Goal: Transaction & Acquisition: Purchase product/service

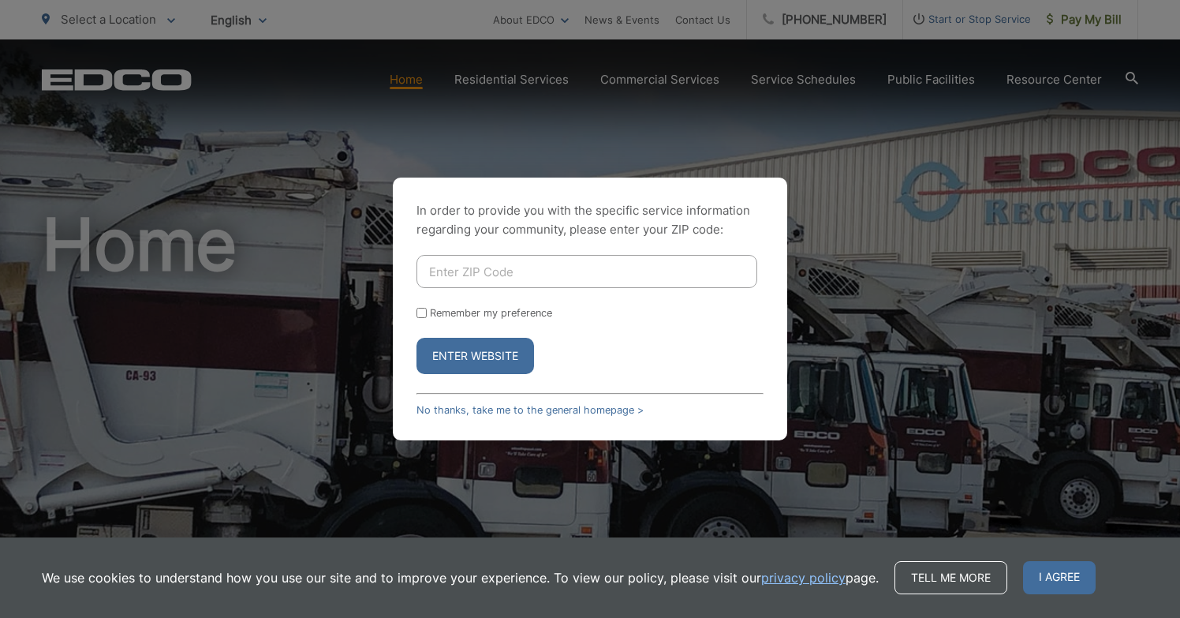
click at [655, 277] on input "Enter ZIP Code" at bounding box center [587, 271] width 341 height 33
click at [444, 272] on input "Enter ZIP Code" at bounding box center [587, 271] width 341 height 33
type input "90275"
click at [475, 356] on button "Enter Website" at bounding box center [476, 356] width 118 height 36
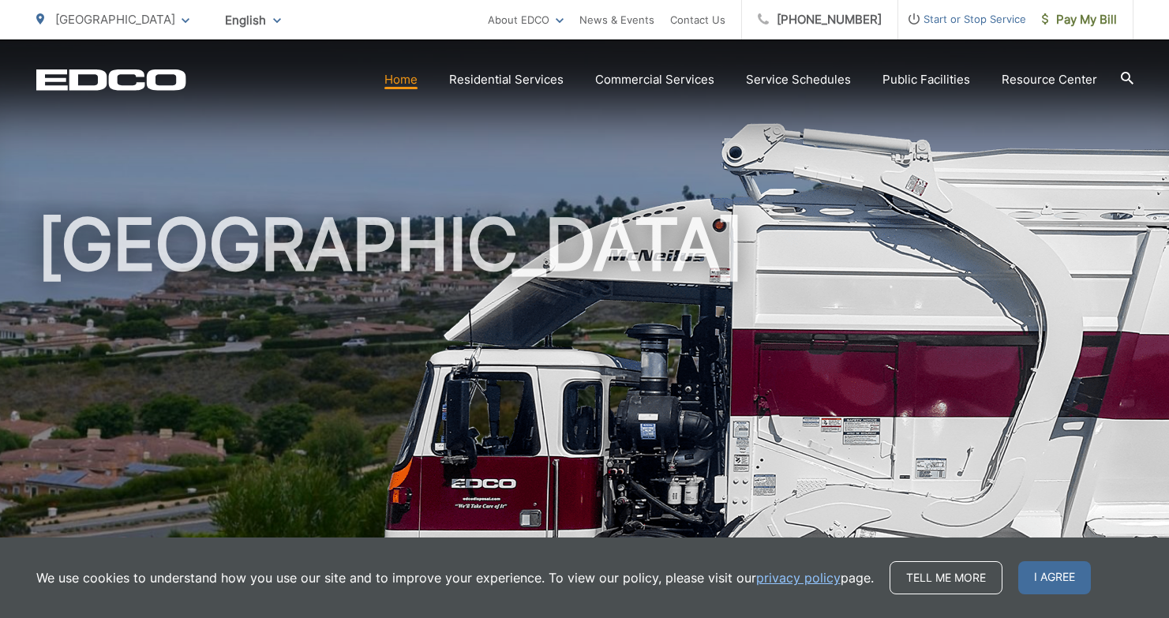
click at [410, 80] on link "Home" at bounding box center [400, 79] width 33 height 19
click at [1048, 575] on span "I agree" at bounding box center [1054, 577] width 73 height 33
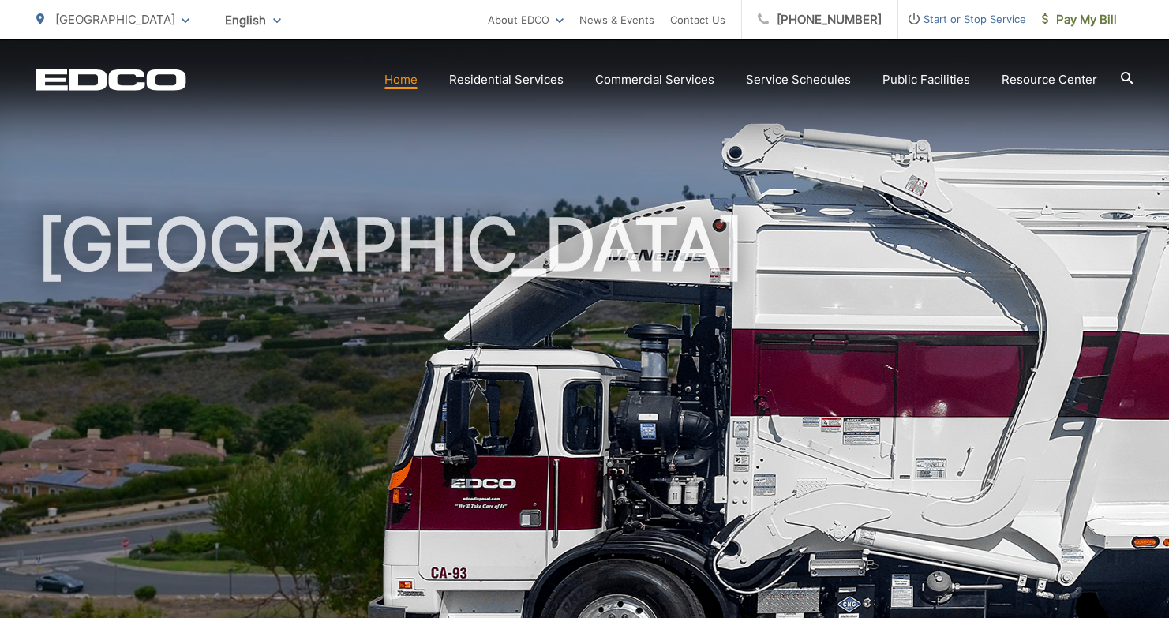
click at [417, 84] on link "Home" at bounding box center [400, 79] width 33 height 19
click at [410, 77] on link "Home" at bounding box center [400, 79] width 33 height 19
click at [346, 443] on h1 "[GEOGRAPHIC_DATA]" at bounding box center [584, 454] width 1097 height 499
click at [1128, 74] on icon at bounding box center [1126, 78] width 13 height 13
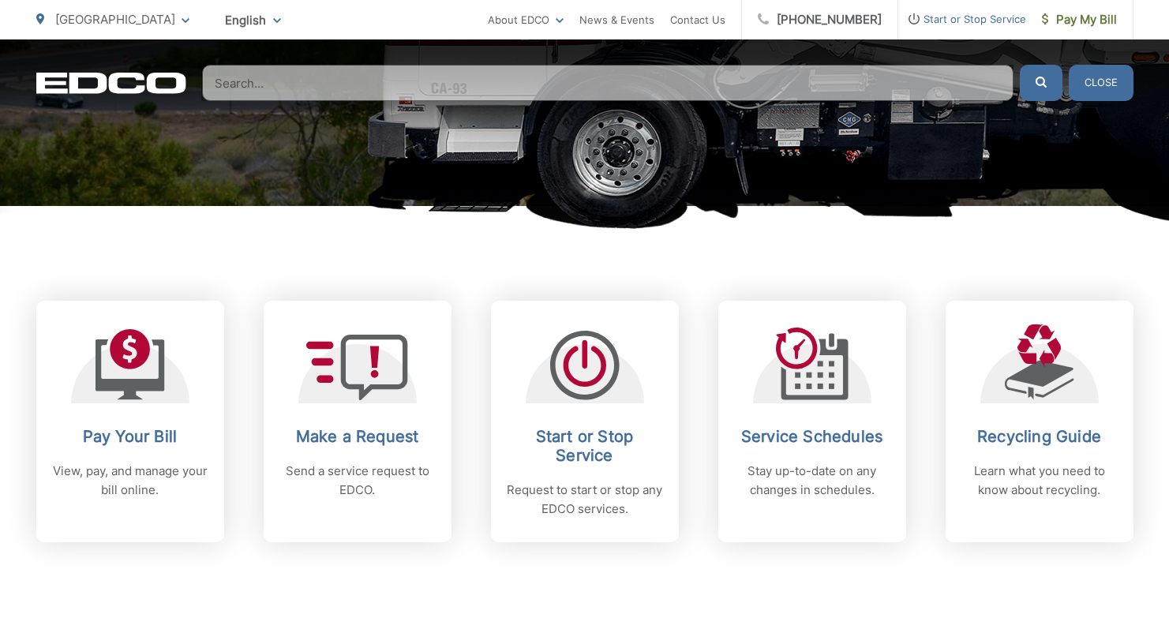
scroll to position [494, 0]
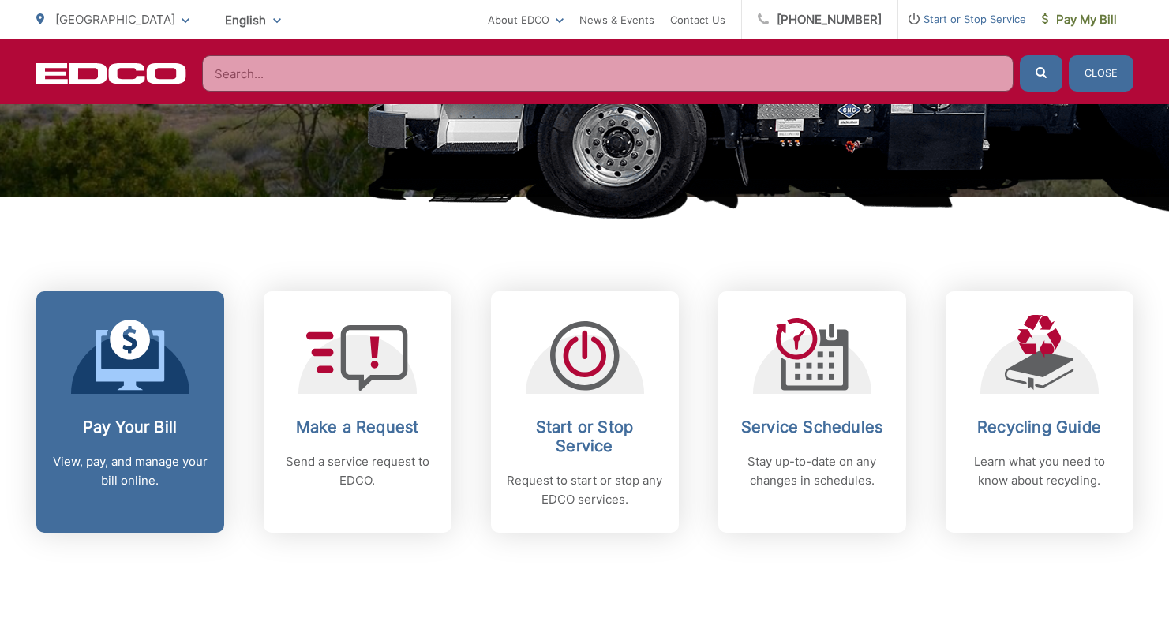
click at [148, 397] on link "Pay Your Bill View, pay, and manage your bill online." at bounding box center [130, 411] width 188 height 241
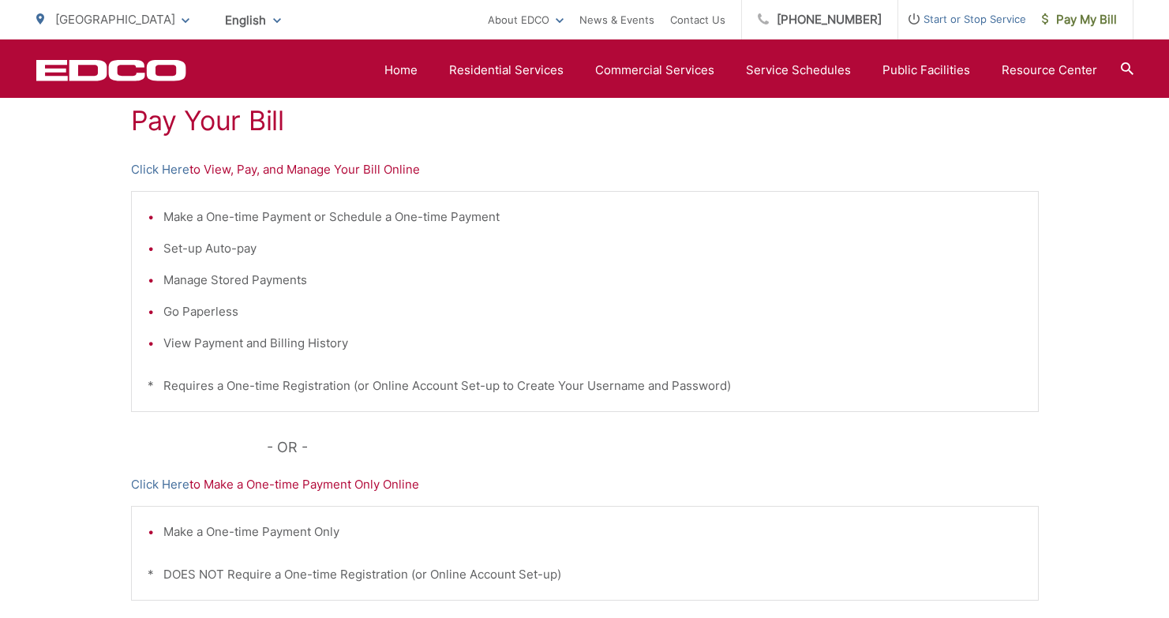
scroll to position [290, 0]
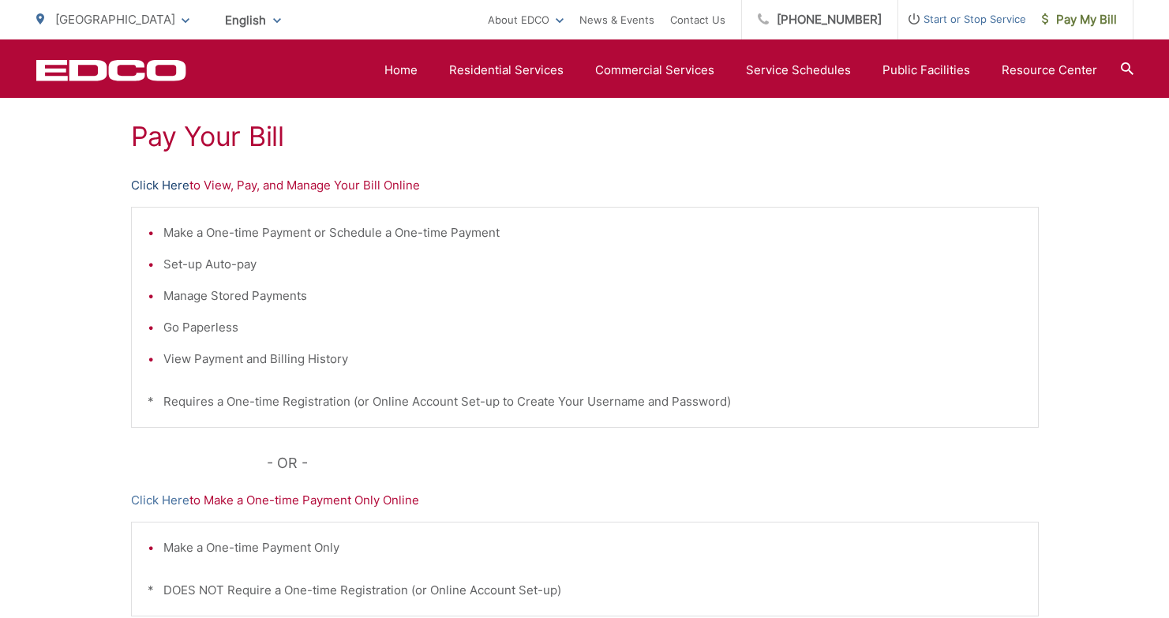
click at [171, 187] on link "Click Here" at bounding box center [160, 185] width 58 height 19
